Goal: Information Seeking & Learning: Learn about a topic

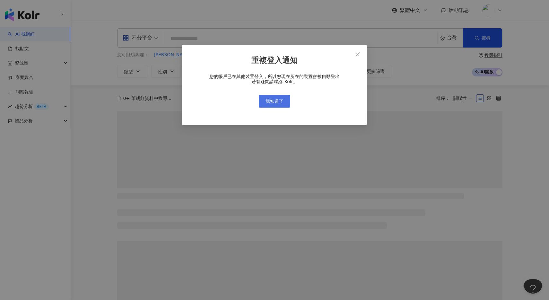
click at [275, 101] on span "我知道了" at bounding box center [274, 101] width 18 height 5
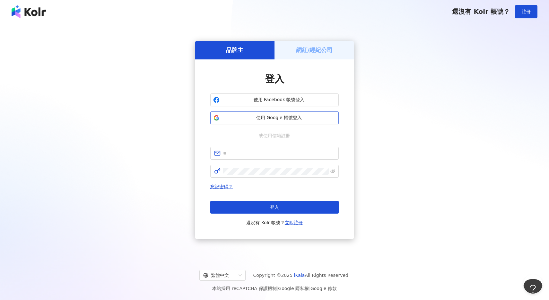
click at [303, 115] on span "使用 Google 帳號登入" at bounding box center [279, 118] width 114 height 6
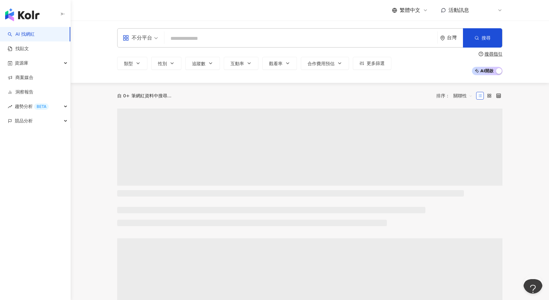
click at [245, 36] on input "search" at bounding box center [301, 38] width 268 height 12
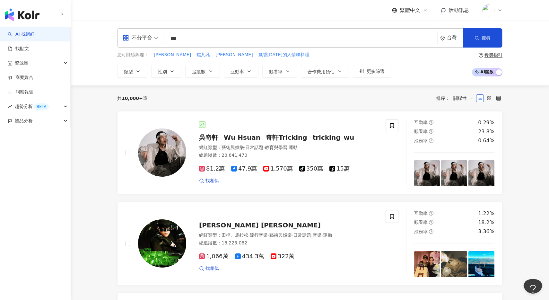
type input "***"
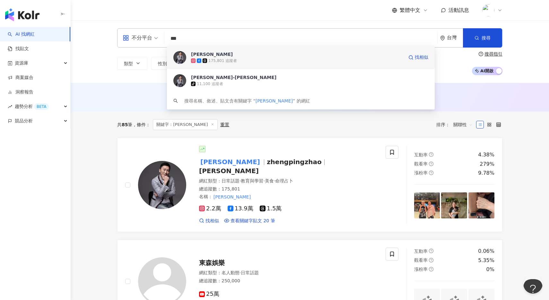
click at [253, 57] on span "[PERSON_NAME]" at bounding box center [297, 54] width 213 height 6
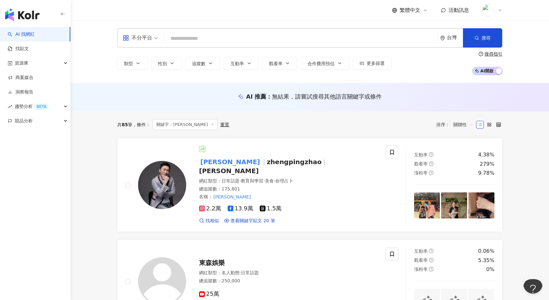
click at [238, 44] on input "search" at bounding box center [301, 38] width 268 height 12
type input "*"
type input "***"
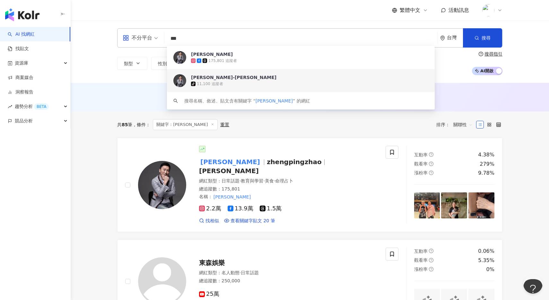
click at [243, 82] on div "tiktok-icon 11,100 追蹤者" at bounding box center [309, 84] width 237 height 6
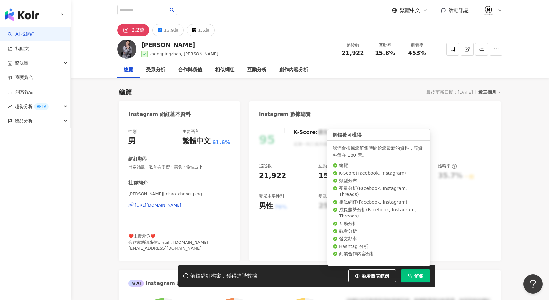
click at [420, 277] on span "解鎖" at bounding box center [418, 275] width 9 height 5
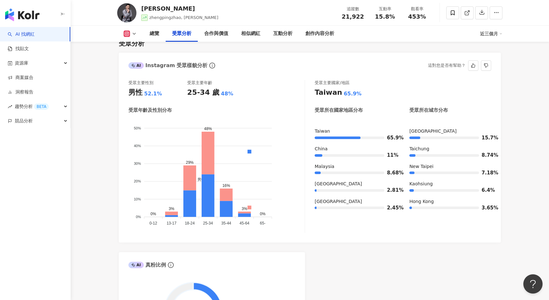
scroll to position [553, 0]
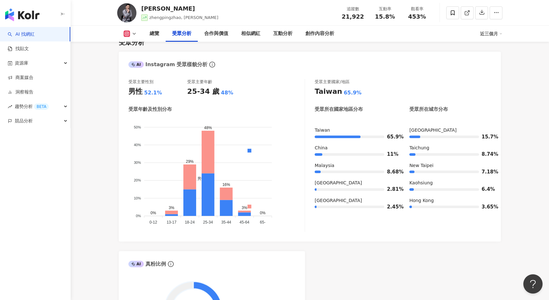
click at [128, 32] on rect at bounding box center [127, 33] width 5 height 5
drag, startPoint x: 102, startPoint y: 71, endPoint x: 236, endPoint y: 18, distance: 143.7
click at [124, 30] on div "總覽 受眾分析 合作與價值 相似網紅 互動分析 創作內容分析 近三個月" at bounding box center [309, 34] width 385 height 16
click at [128, 34] on icon at bounding box center [127, 34] width 4 height 4
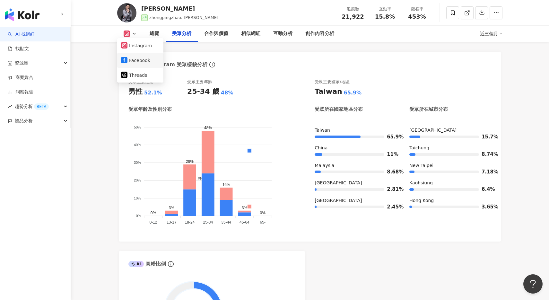
click at [145, 57] on button "Facebook" at bounding box center [140, 60] width 39 height 9
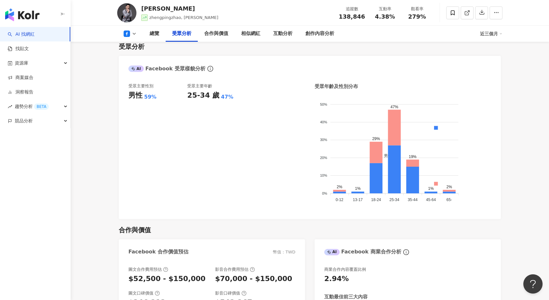
click at [127, 32] on rect at bounding box center [127, 33] width 4 height 4
click at [138, 48] on button "Instagram" at bounding box center [140, 45] width 39 height 9
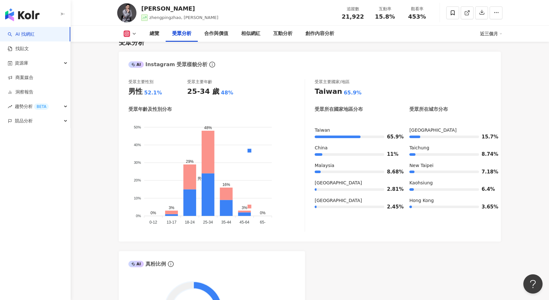
click at [132, 32] on icon at bounding box center [134, 33] width 5 height 5
click at [144, 54] on li "Facebook" at bounding box center [140, 60] width 46 height 15
drag, startPoint x: 130, startPoint y: 32, endPoint x: 133, endPoint y: 37, distance: 5.8
click at [130, 32] on icon at bounding box center [127, 33] width 6 height 6
click at [137, 59] on button "Facebook" at bounding box center [140, 60] width 39 height 9
